Goal: Information Seeking & Learning: Learn about a topic

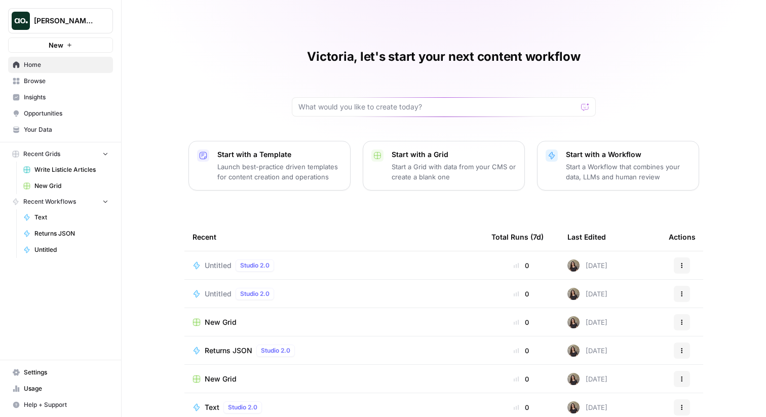
scroll to position [49, 0]
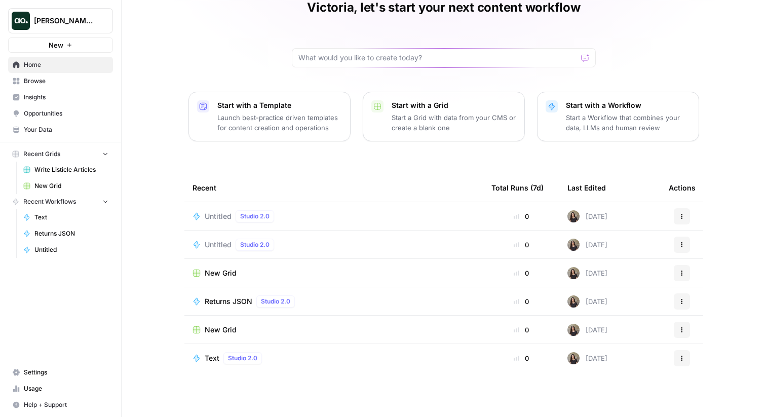
click at [72, 85] on span "Browse" at bounding box center [66, 80] width 85 height 9
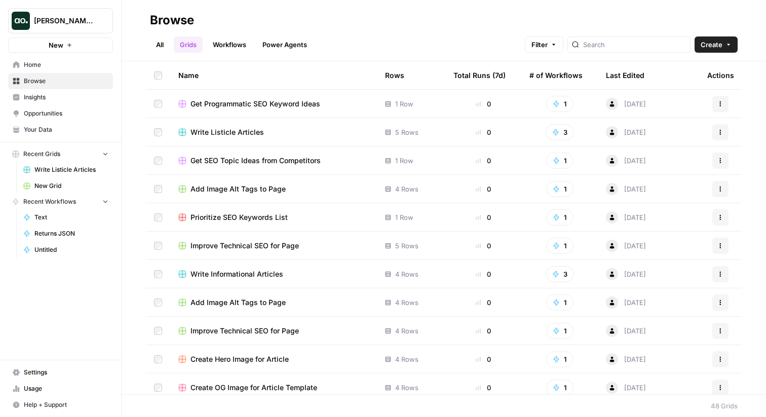
click at [223, 48] on link "Workflows" at bounding box center [230, 44] width 46 height 16
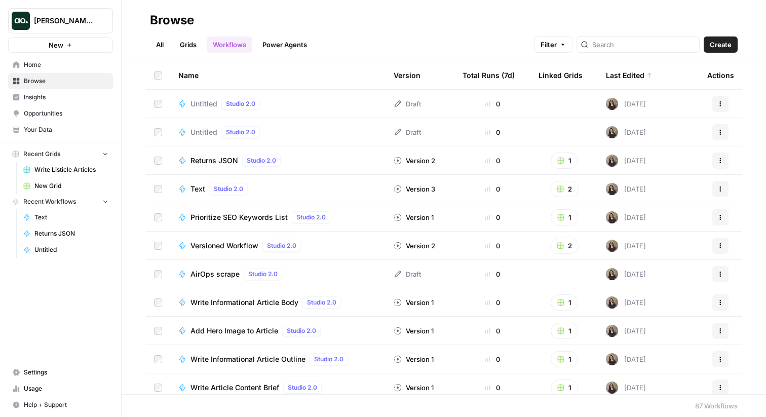
click at [187, 31] on div "All Grids Workflows Power Agents Filter Create" at bounding box center [443, 40] width 587 height 24
click at [190, 54] on header "Browse All Grids Workflows Power Agents Filter Create" at bounding box center [444, 30] width 644 height 61
click at [185, 42] on link "Grids" at bounding box center [188, 44] width 29 height 16
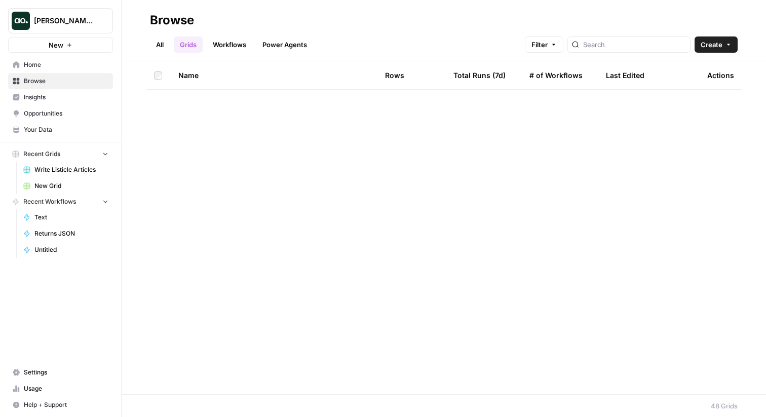
scroll to position [1057, 0]
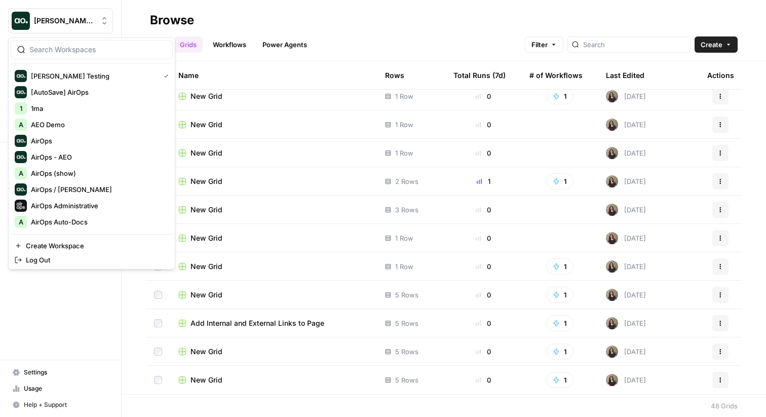
click at [81, 14] on button "Vicky Testing" at bounding box center [60, 20] width 105 height 25
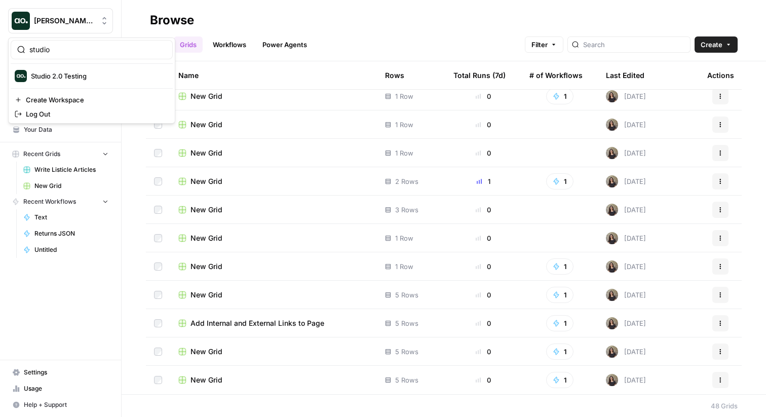
type input "studio"
click at [48, 71] on span "Studio 2.0 Testing" at bounding box center [98, 76] width 134 height 10
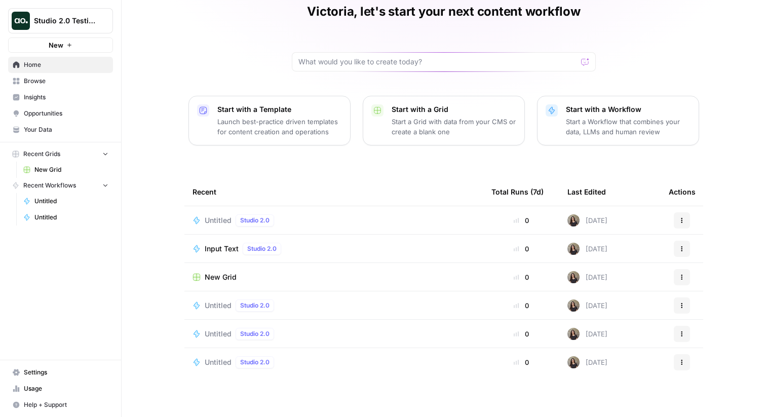
scroll to position [49, 0]
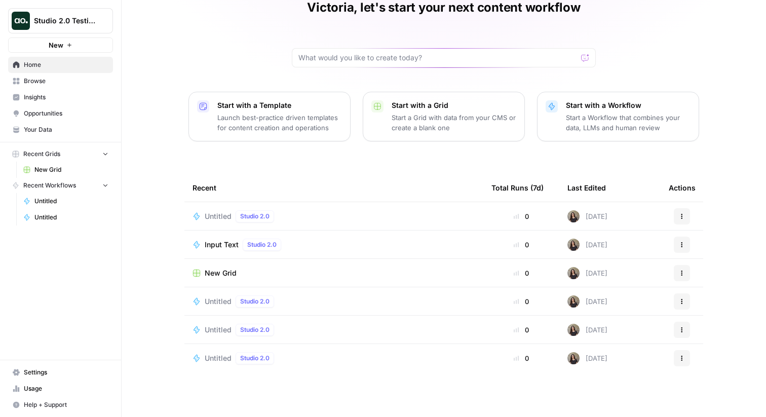
click at [62, 10] on button "Studio 2.0 Testing" at bounding box center [60, 20] width 105 height 25
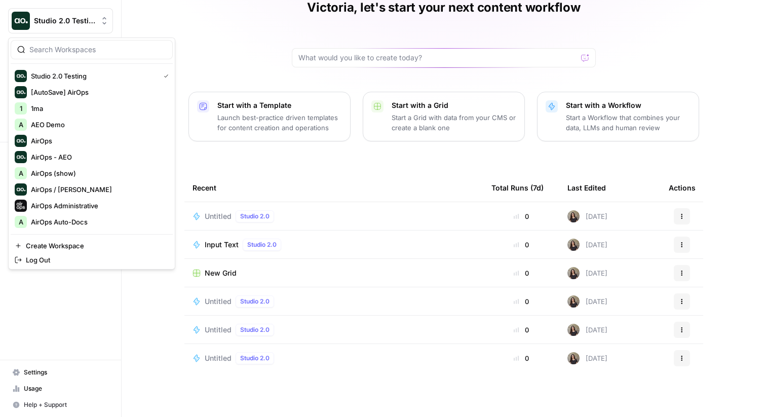
click at [181, 31] on div "Victoria, let's start your next content workflow Start with a Template Launch b…" at bounding box center [444, 184] width 644 height 466
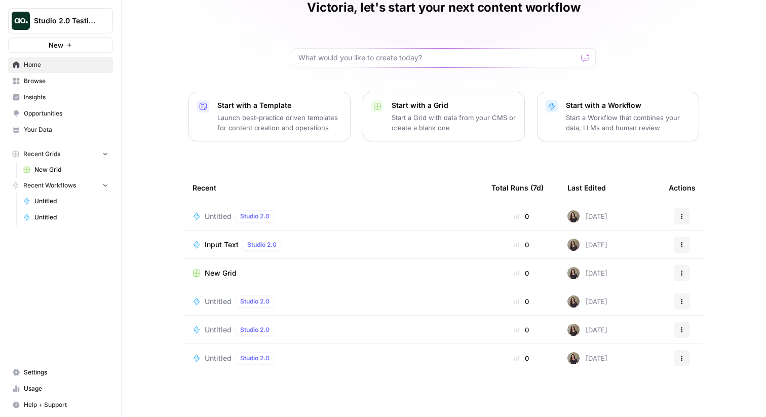
click at [51, 82] on span "Browse" at bounding box center [66, 80] width 85 height 9
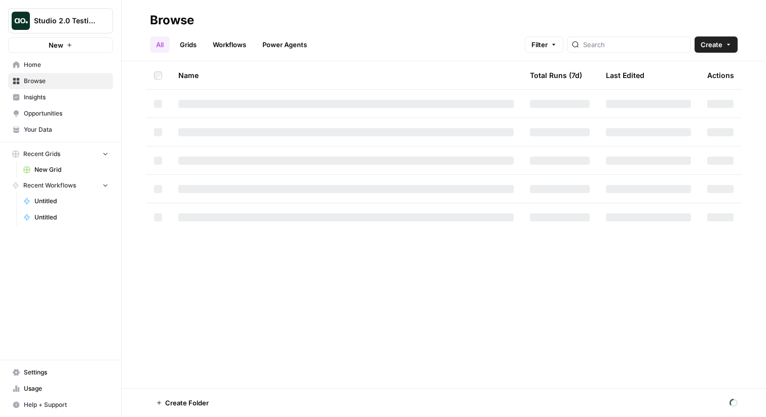
click at [178, 45] on link "Grids" at bounding box center [188, 44] width 29 height 16
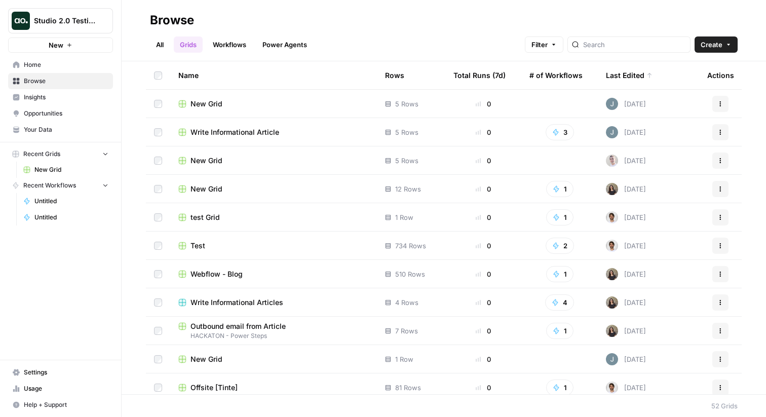
click at [395, 72] on div "Rows" at bounding box center [394, 75] width 19 height 28
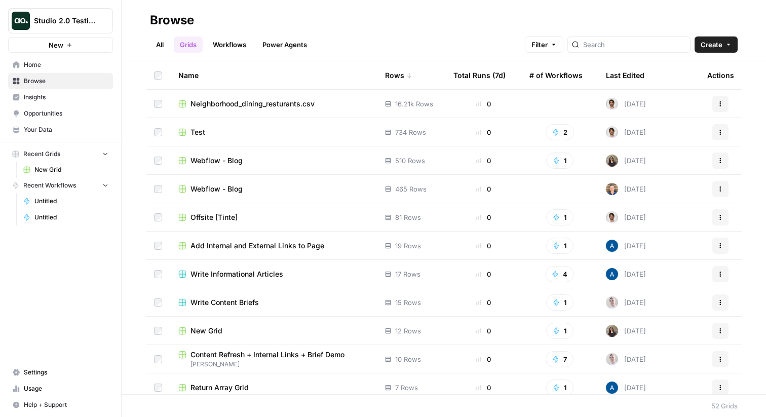
click at [324, 95] on td "Neighborhood_dining_resturants.csv" at bounding box center [273, 104] width 207 height 28
click at [294, 106] on span "Neighborhood_dining_resturants.csv" at bounding box center [252, 104] width 124 height 10
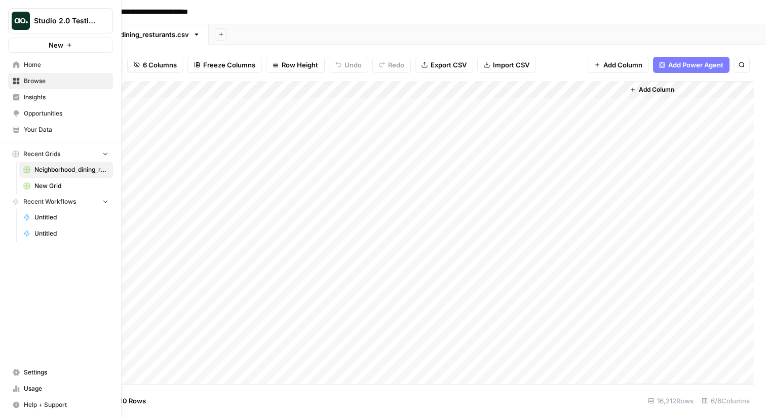
click at [29, 68] on span "Home" at bounding box center [66, 64] width 85 height 9
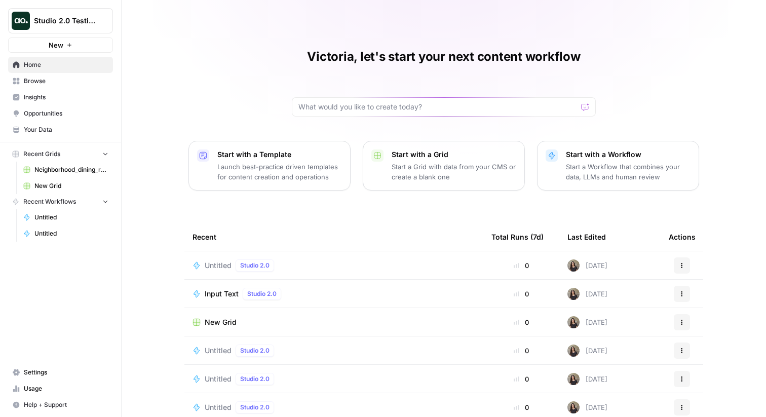
click at [36, 93] on span "Insights" at bounding box center [66, 97] width 85 height 9
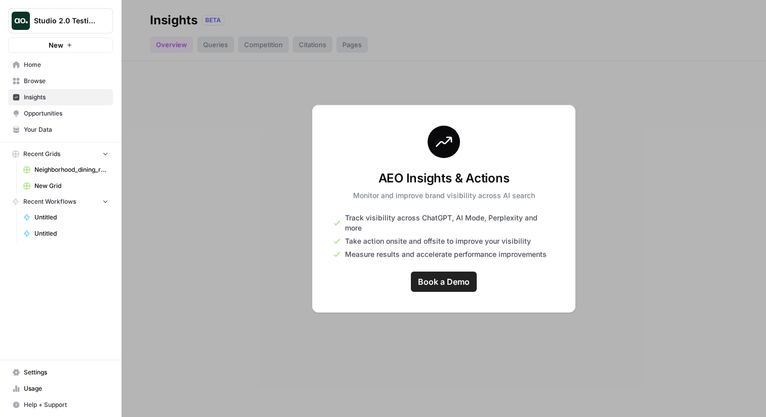
click at [54, 27] on button "Studio 2.0 Testing" at bounding box center [60, 20] width 105 height 25
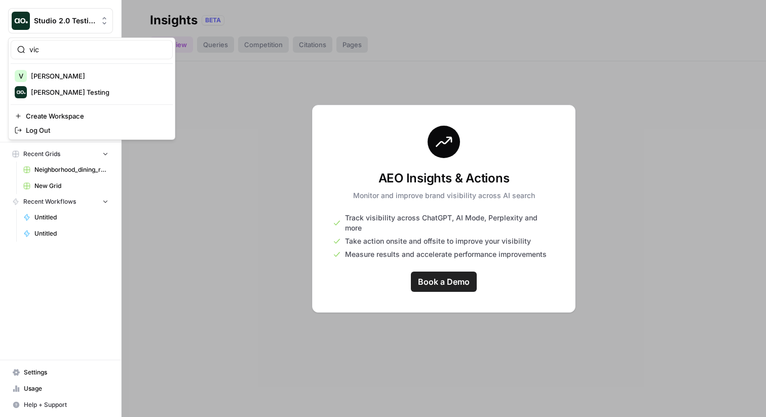
type input "vic"
click at [52, 93] on span "Vicky Testing" at bounding box center [98, 92] width 134 height 10
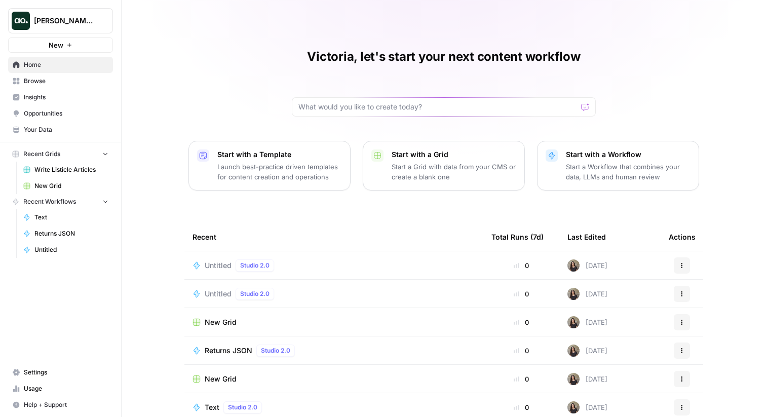
scroll to position [49, 0]
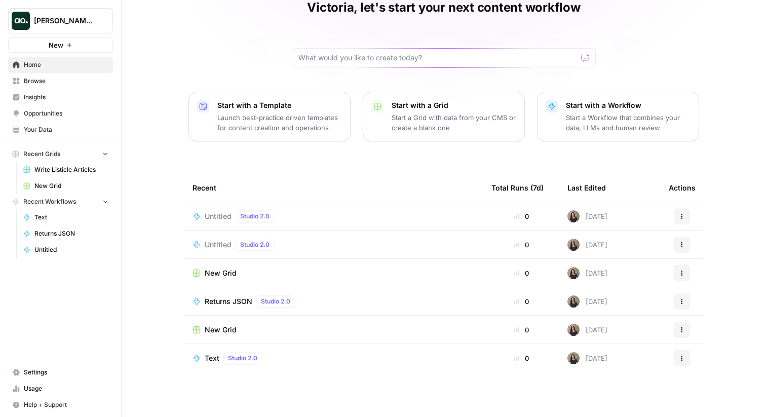
click at [37, 371] on span "Settings" at bounding box center [66, 372] width 85 height 9
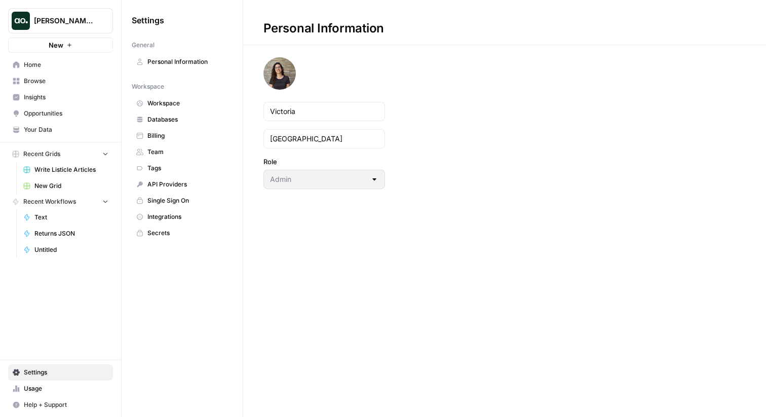
click at [162, 160] on link "Tags" at bounding box center [182, 168] width 101 height 16
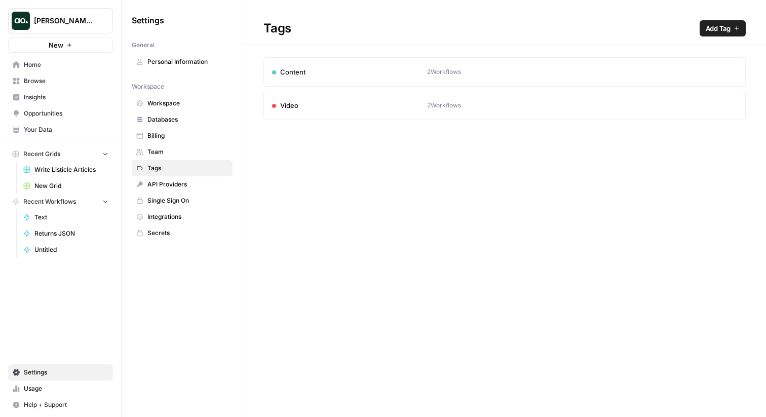
click at [168, 152] on span "Team" at bounding box center [187, 151] width 81 height 9
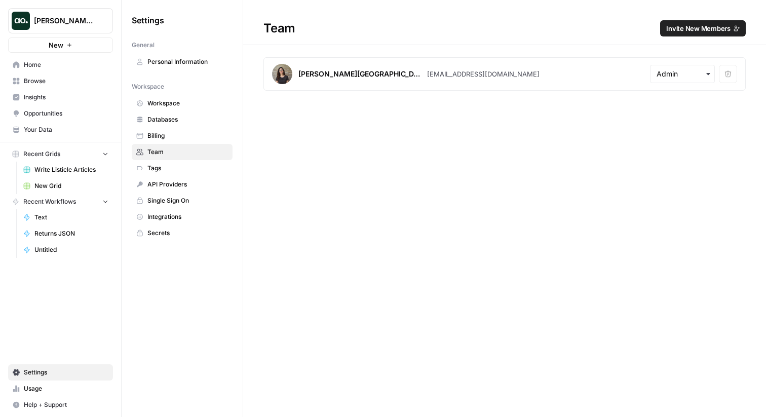
click at [393, 73] on div "Victoria Madrid" at bounding box center [349, 74] width 155 height 20
click at [39, 91] on link "Insights" at bounding box center [60, 97] width 105 height 16
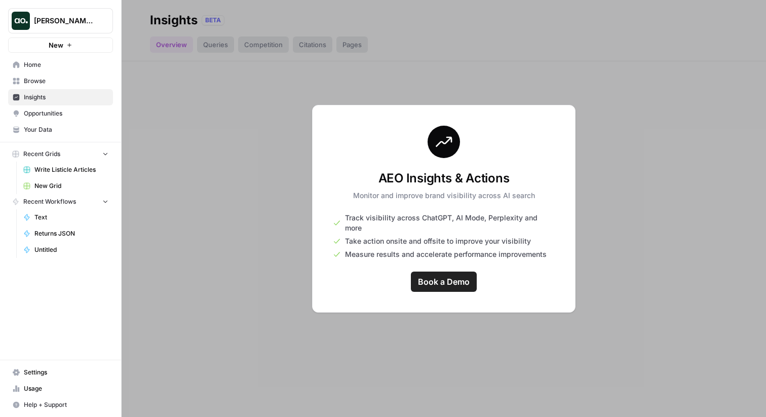
click at [40, 81] on span "Browse" at bounding box center [66, 80] width 85 height 9
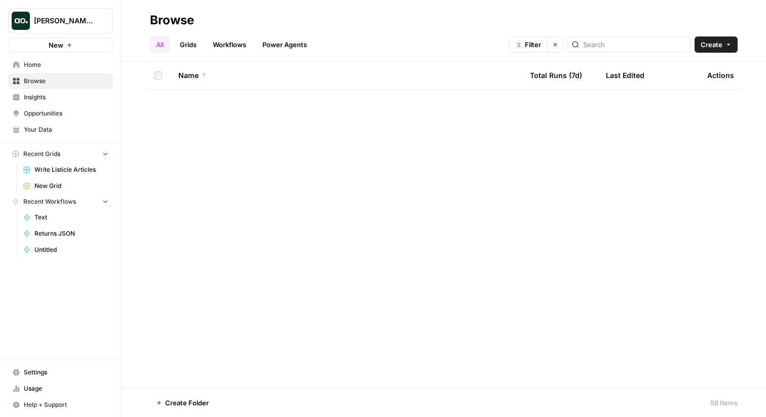
scroll to position [90, 0]
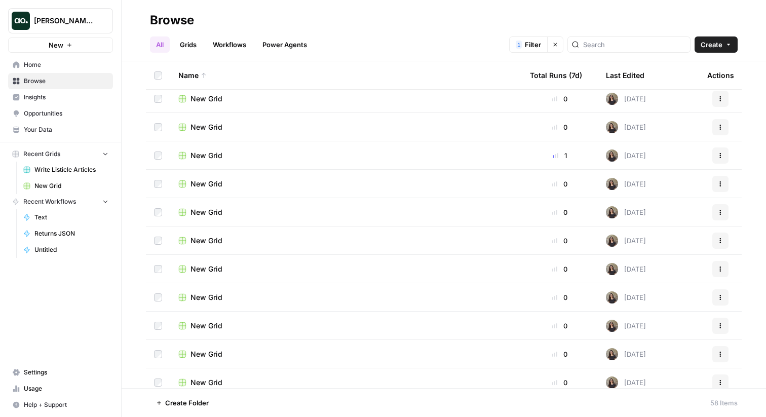
click at [62, 103] on link "Insights" at bounding box center [60, 97] width 105 height 16
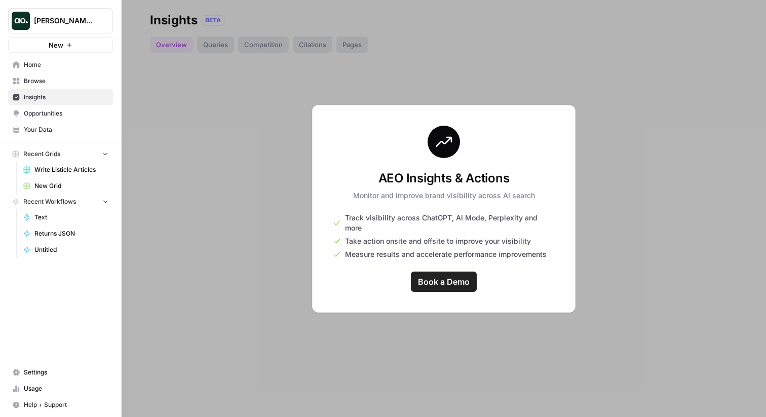
click at [68, 15] on button "Vicky Testing" at bounding box center [60, 20] width 105 height 25
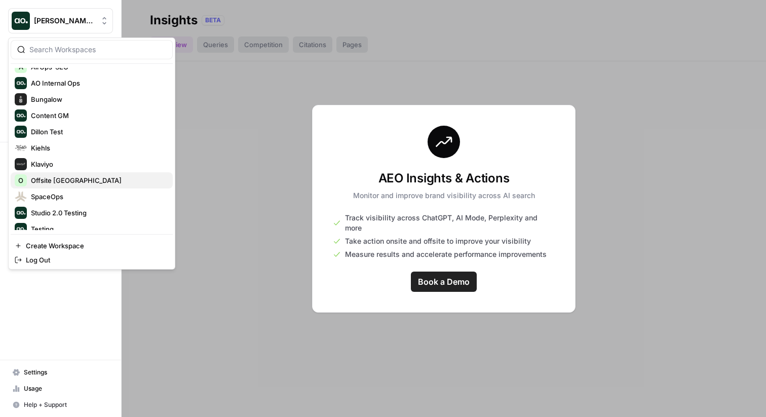
scroll to position [225, 0]
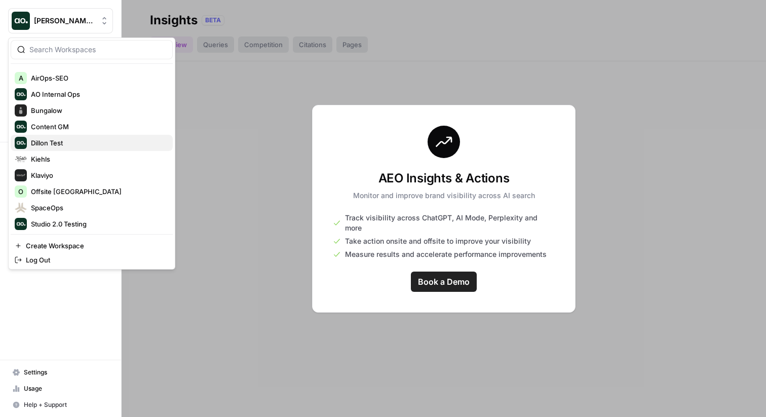
click at [77, 147] on span "Dillon Test" at bounding box center [98, 143] width 134 height 10
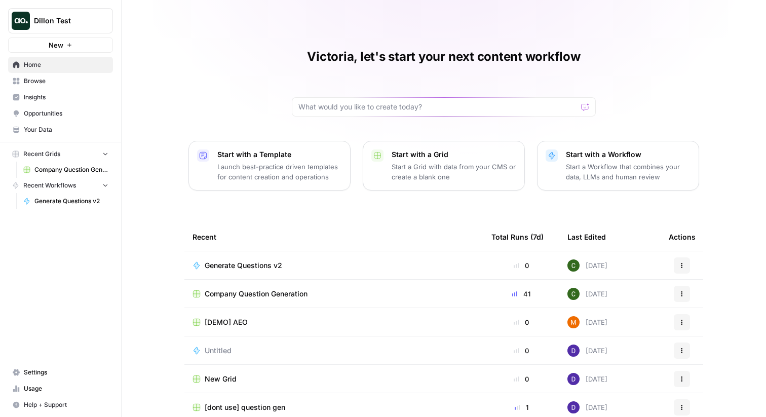
click at [68, 95] on span "Insights" at bounding box center [66, 97] width 85 height 9
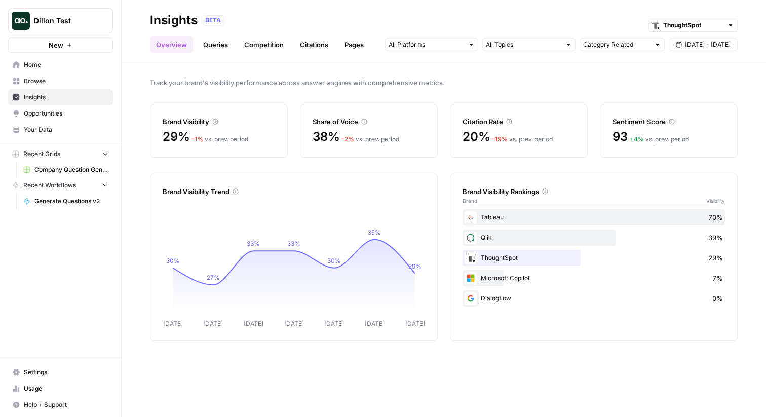
click at [221, 42] on link "Queries" at bounding box center [215, 44] width 37 height 16
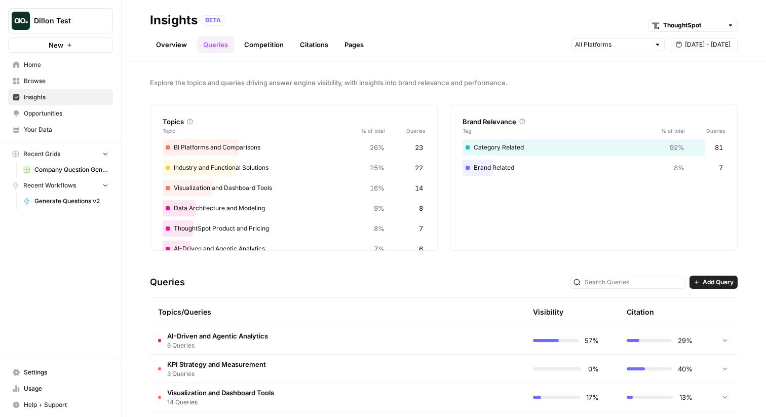
click at [348, 45] on link "Pages" at bounding box center [353, 44] width 31 height 16
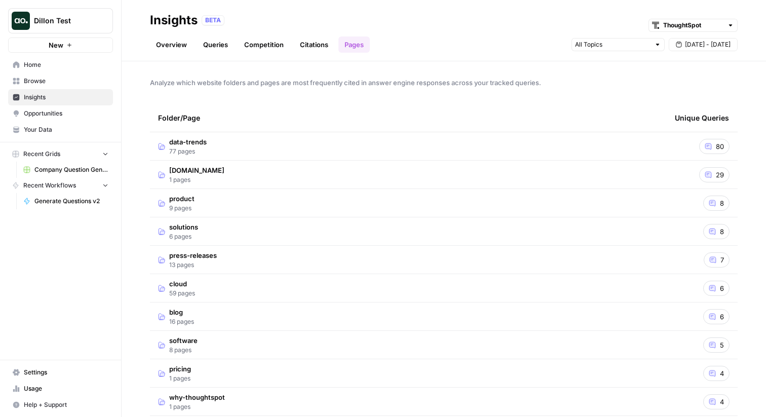
click at [295, 144] on td "data-trends 77 pages" at bounding box center [408, 146] width 516 height 28
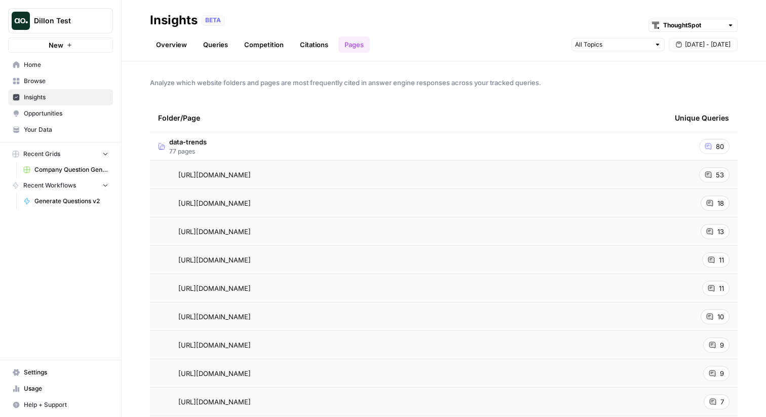
click at [301, 72] on div "Analyze which website folders and pages are most frequently cited in answer eng…" at bounding box center [444, 238] width 644 height 355
click at [64, 6] on div "Dillon Test New" at bounding box center [60, 26] width 121 height 53
click at [59, 27] on button "Dillon Test" at bounding box center [60, 20] width 105 height 25
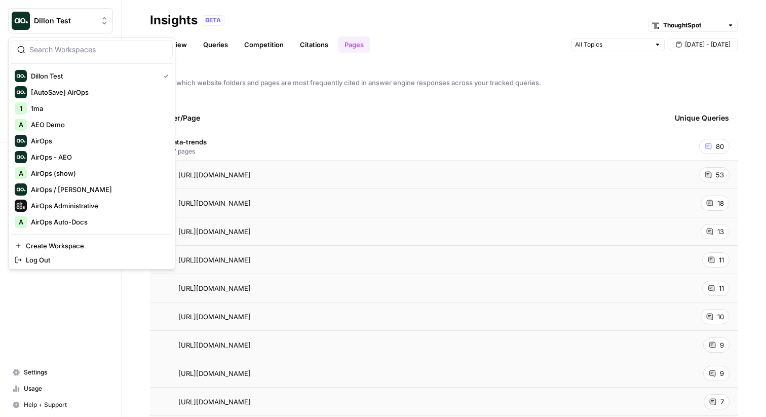
click at [261, 109] on div "Folder/Page" at bounding box center [408, 118] width 500 height 28
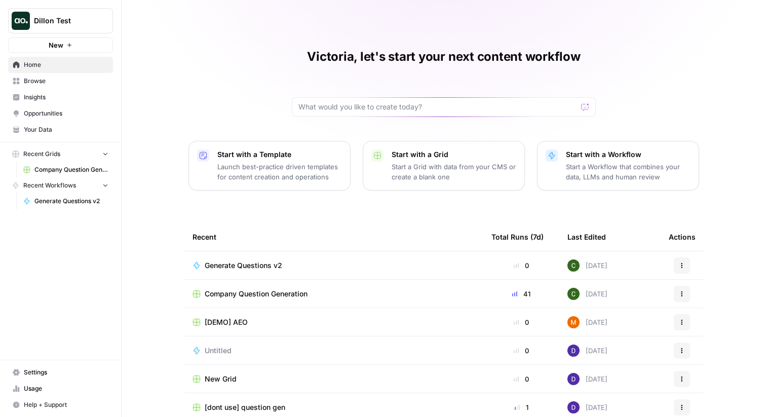
click at [59, 92] on link "Insights" at bounding box center [60, 97] width 105 height 16
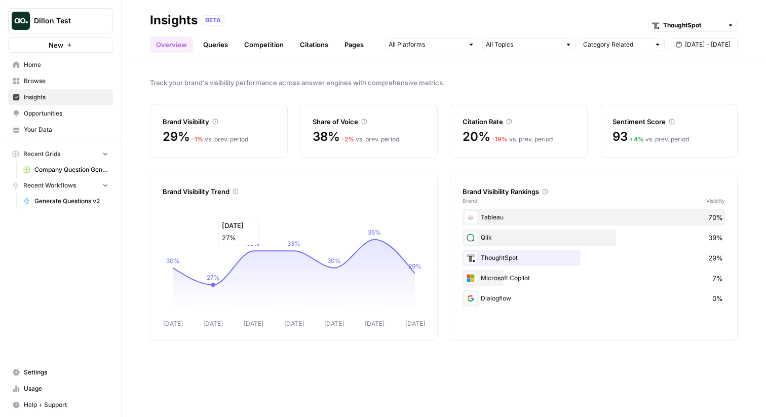
click at [203, 213] on icon "[DATE] Sep [DATE] Sep [DATE] Sep [DATE] 30% 27% 33% 33% 30% 35% 29%" at bounding box center [294, 263] width 262 height 130
